Goal: Download file/media

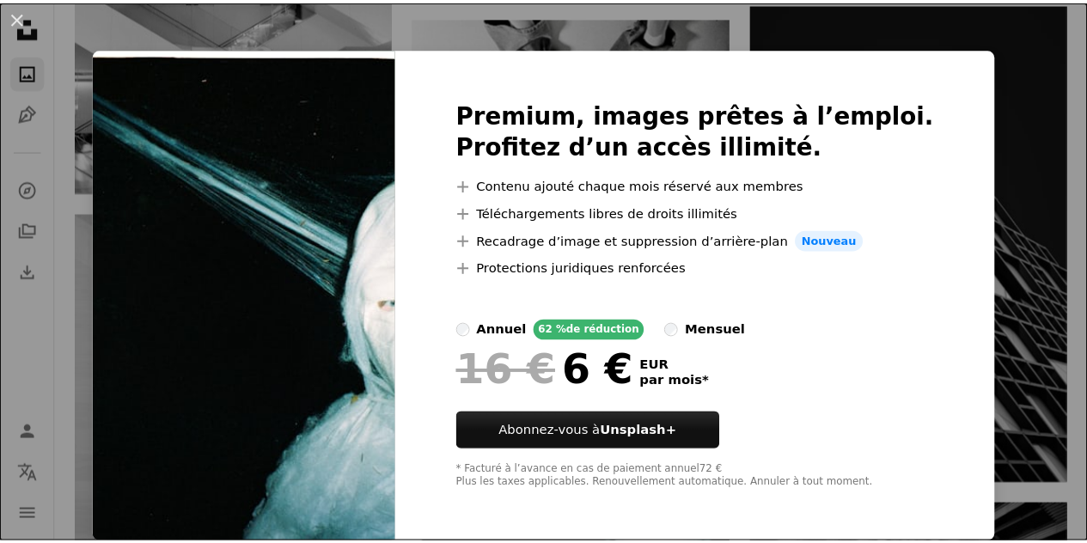
scroll to position [9, 0]
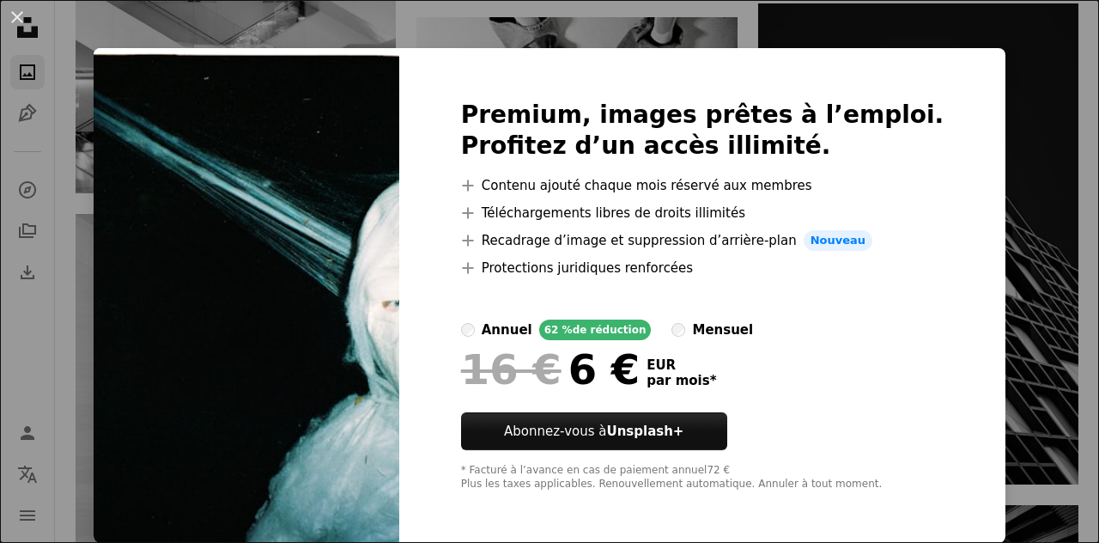
click at [78, 317] on div "An X shape Premium, images prêtes à l’emploi. Profitez d’un accès illimité. A p…" at bounding box center [549, 271] width 1099 height 543
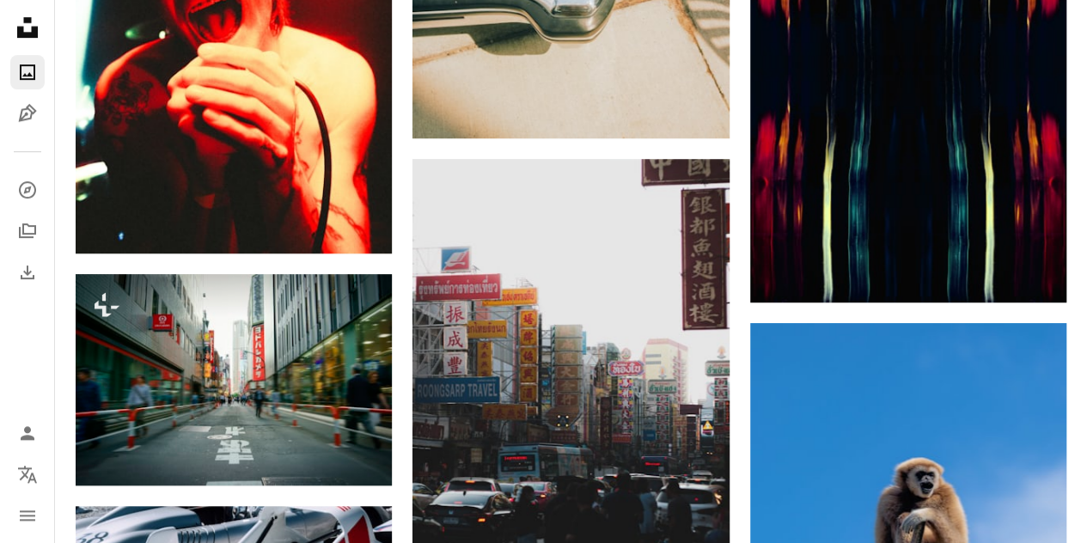
scroll to position [26290, 0]
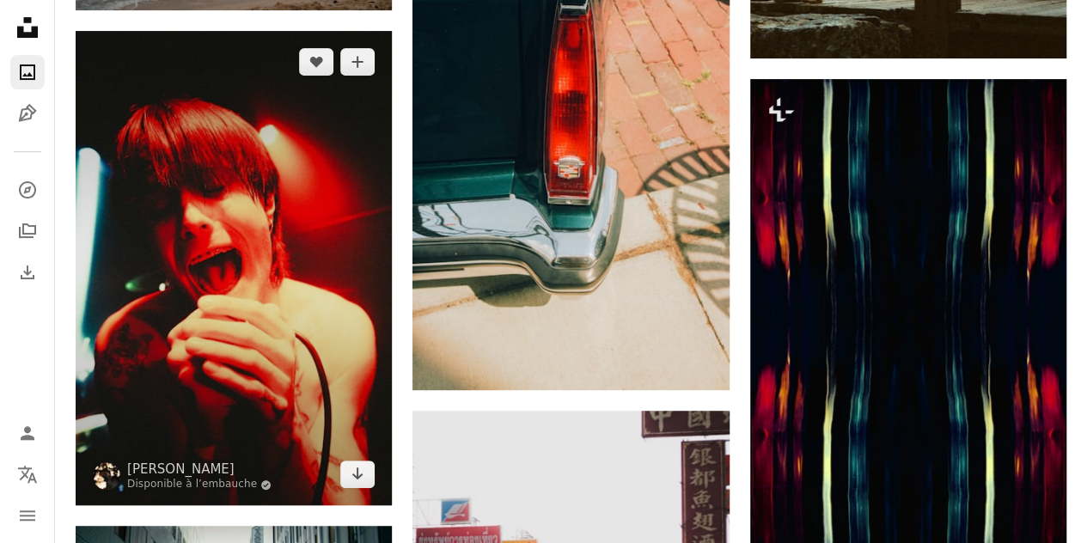
click at [359, 486] on img at bounding box center [234, 268] width 316 height 474
click at [352, 463] on icon "Arrow pointing down" at bounding box center [357, 473] width 14 height 21
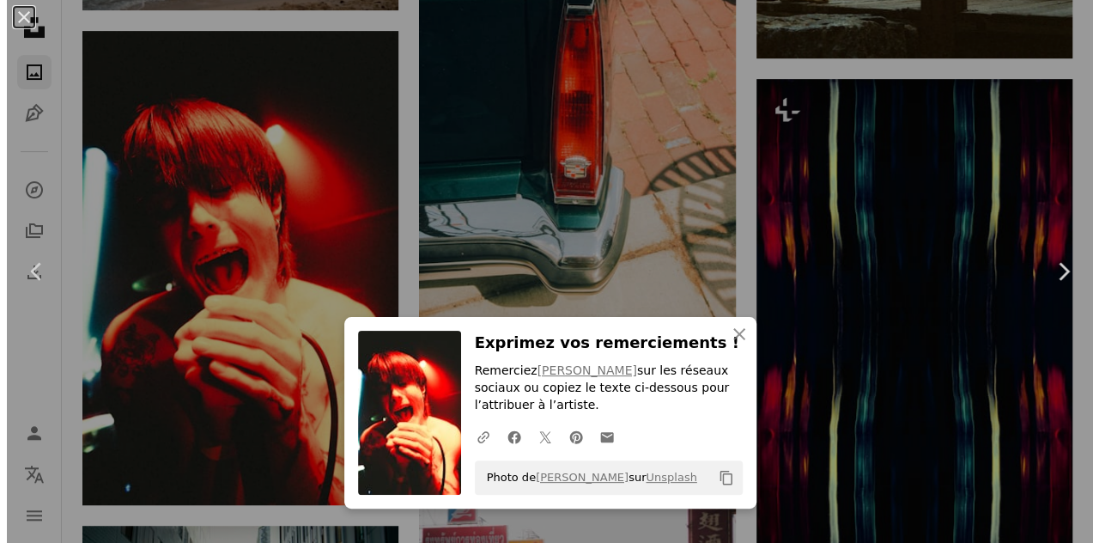
scroll to position [26717, 0]
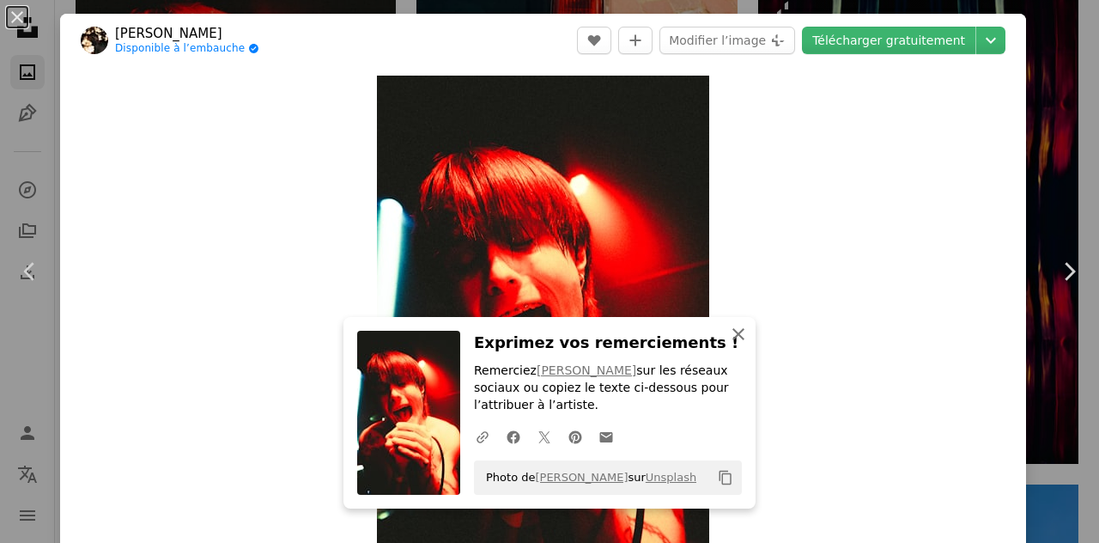
click at [735, 344] on button "An X shape Fermer" at bounding box center [738, 334] width 34 height 34
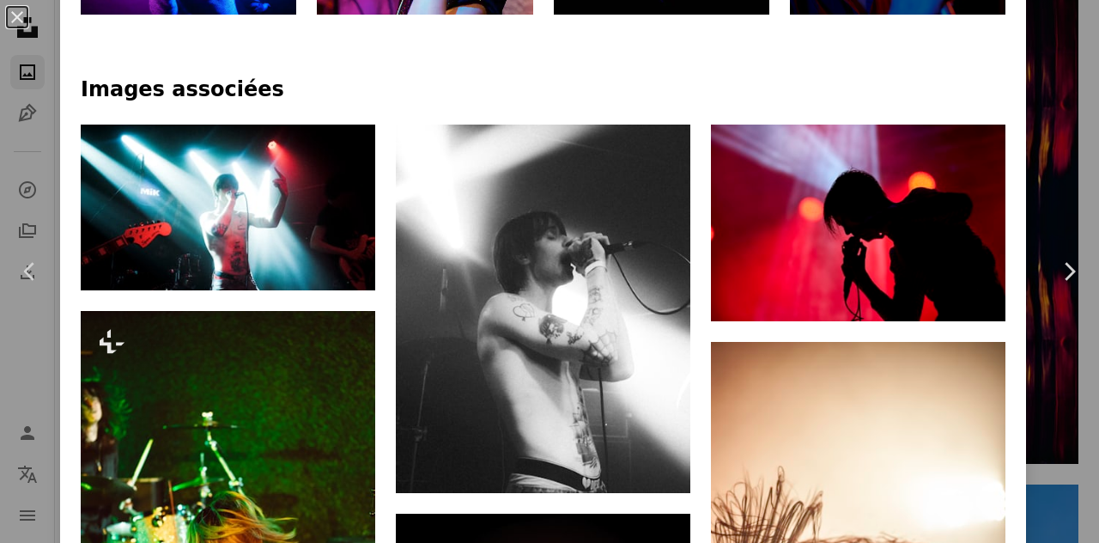
scroll to position [1046, 0]
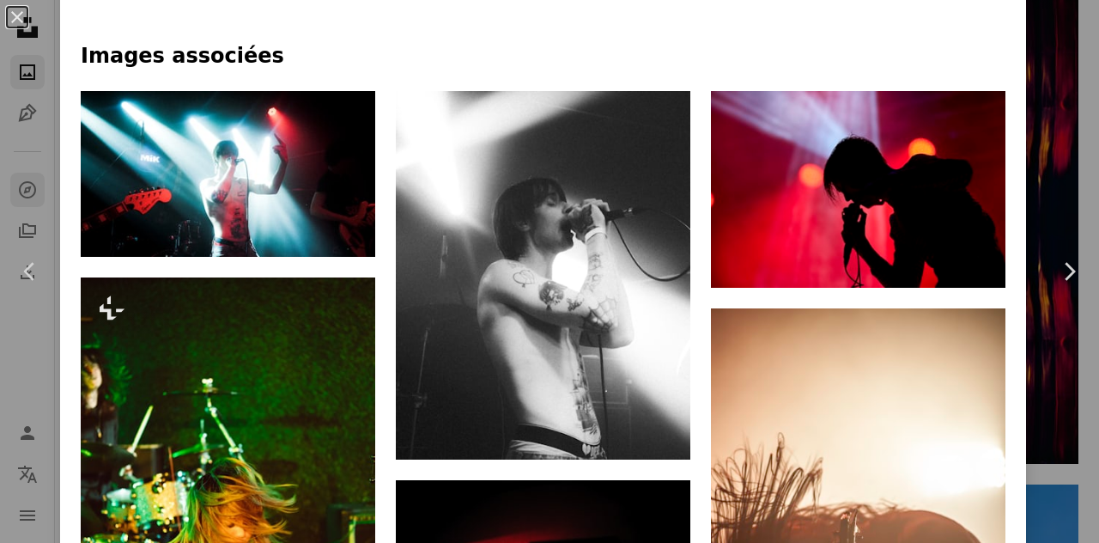
drag, startPoint x: 23, startPoint y: 183, endPoint x: 22, endPoint y: 198, distance: 14.6
click at [23, 183] on div "An X shape Chevron left Chevron right [PERSON_NAME] Disponible à l’embauche A c…" at bounding box center [549, 271] width 1099 height 543
click at [22, 198] on icon "A compass" at bounding box center [27, 190] width 21 height 21
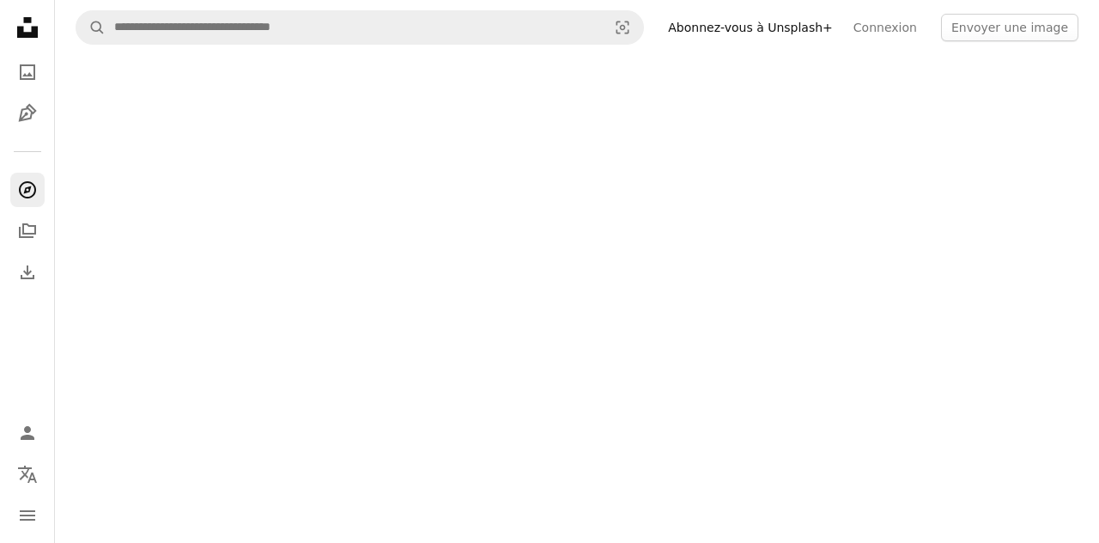
click at [33, 28] on icon at bounding box center [27, 27] width 21 height 21
